Goal: Task Accomplishment & Management: Use online tool/utility

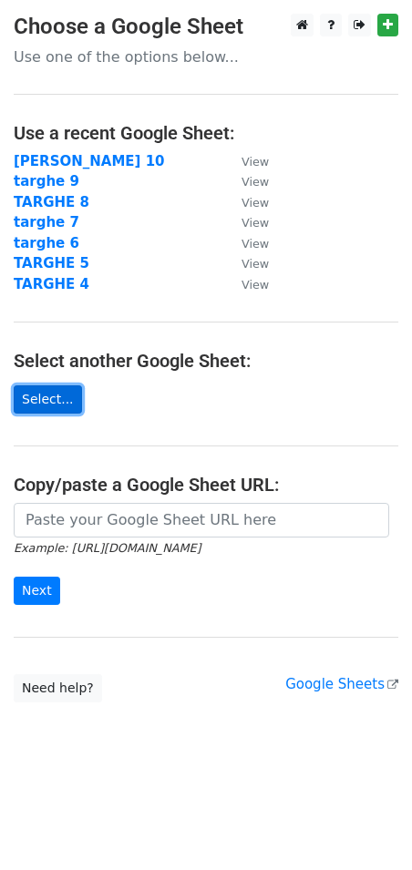
click at [51, 408] on link "Select..." at bounding box center [48, 399] width 68 height 28
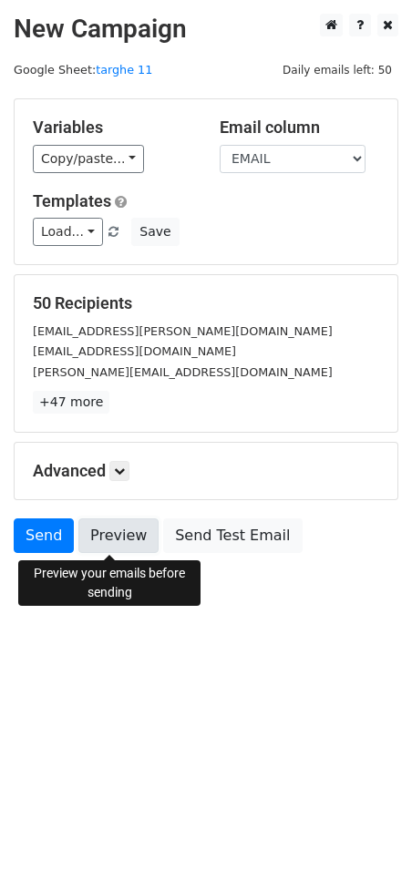
click at [118, 547] on link "Preview" at bounding box center [118, 535] width 80 height 35
click at [105, 541] on link "Preview" at bounding box center [118, 535] width 80 height 35
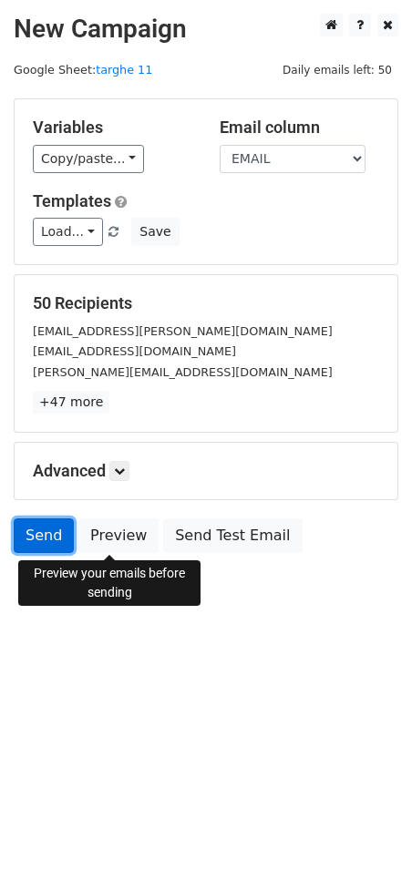
click at [52, 535] on link "Send" at bounding box center [44, 535] width 60 height 35
